Goal: Information Seeking & Learning: Understand process/instructions

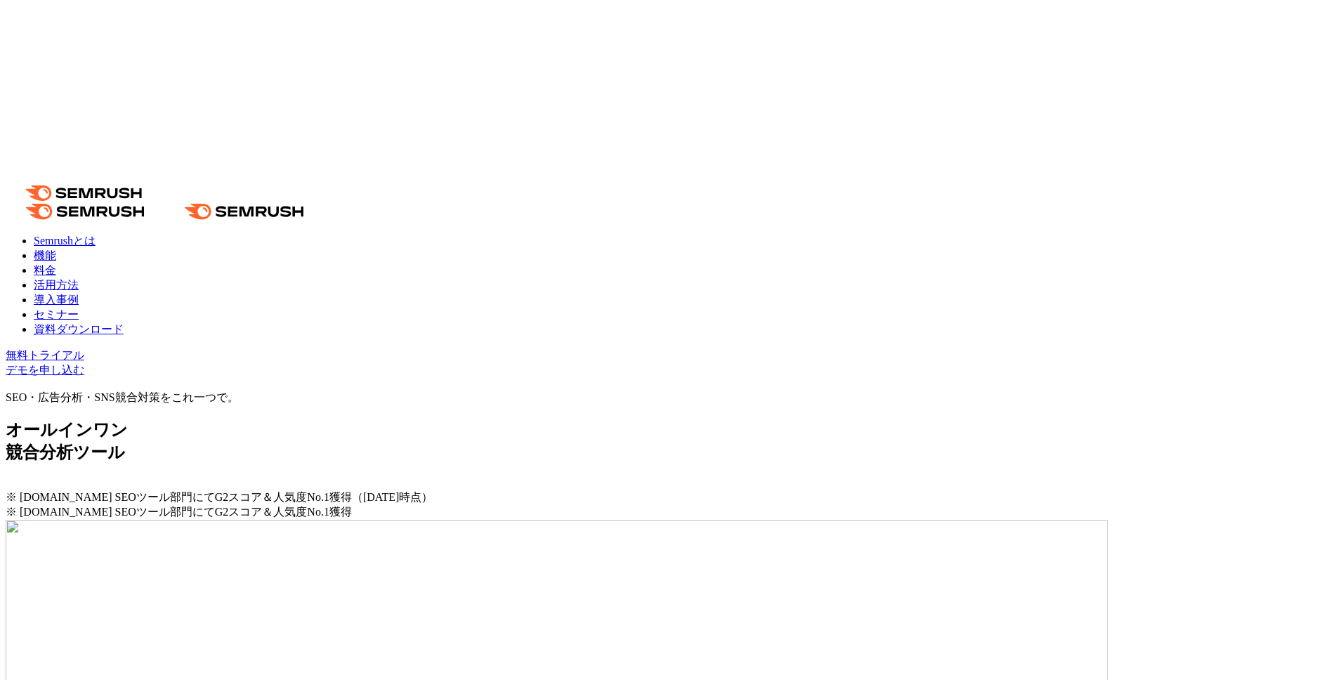
click at [79, 279] on link "活用方法" at bounding box center [56, 285] width 45 height 12
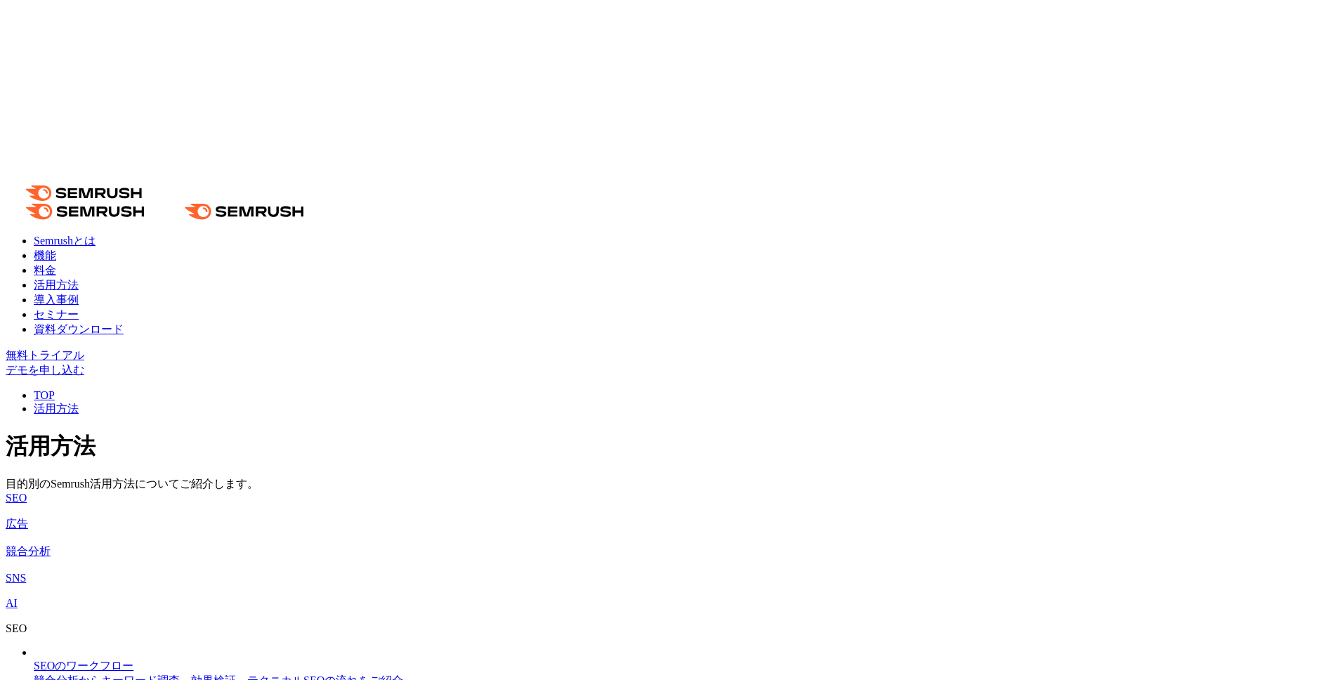
click at [6, 620] on img at bounding box center [6, 620] width 0 height 0
